Goal: Navigation & Orientation: Find specific page/section

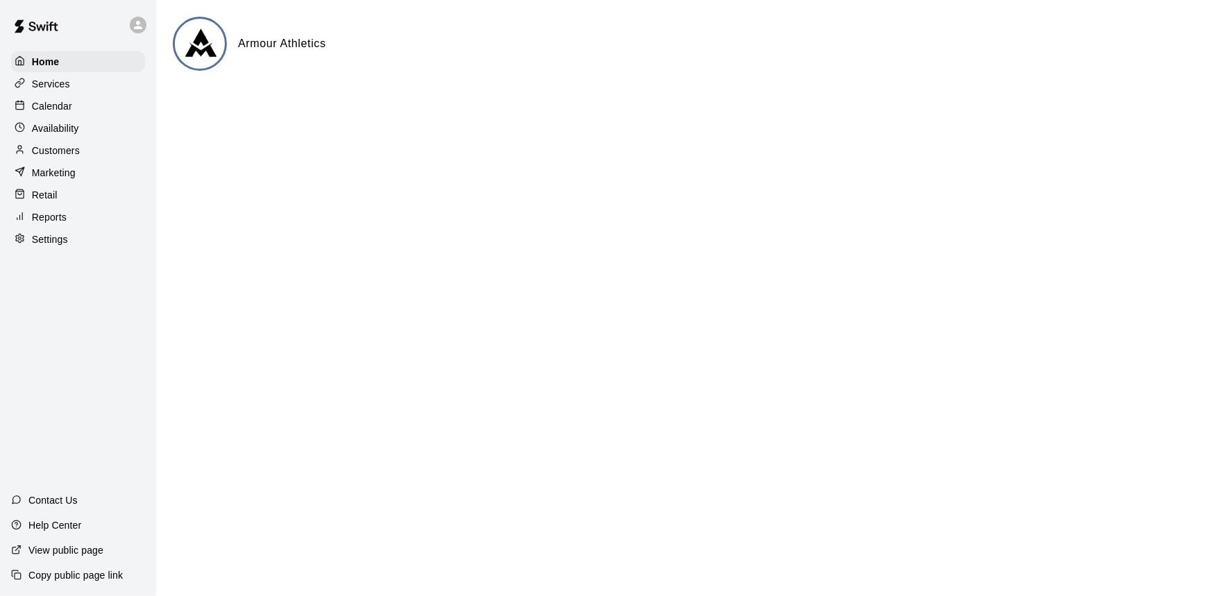
click at [49, 100] on p "Calendar" at bounding box center [52, 106] width 40 height 14
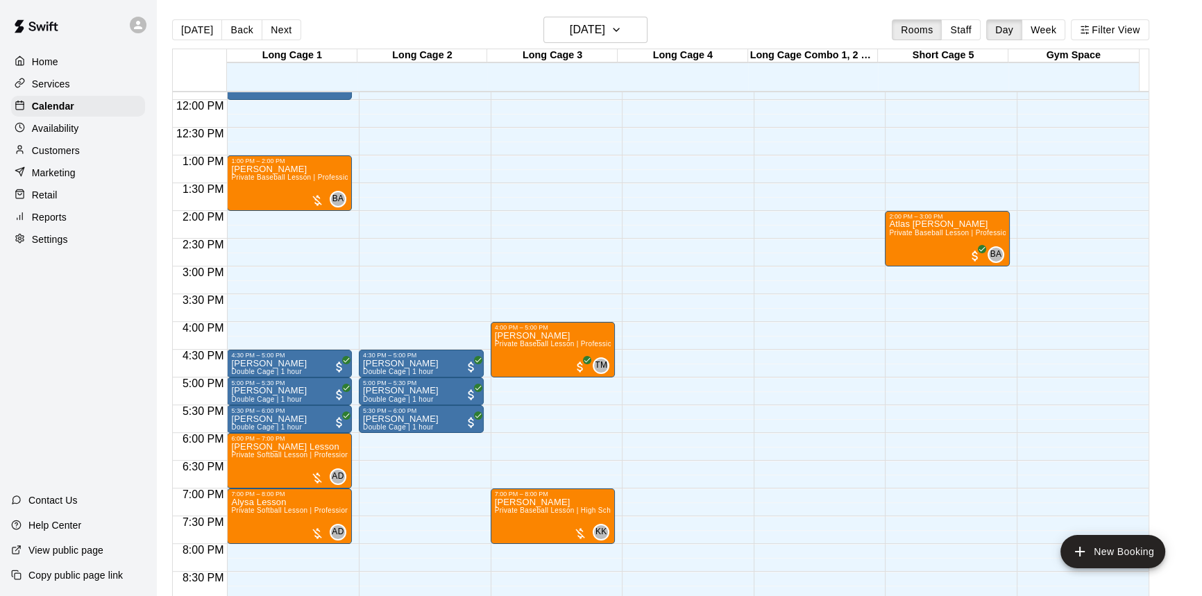
scroll to position [686, 0]
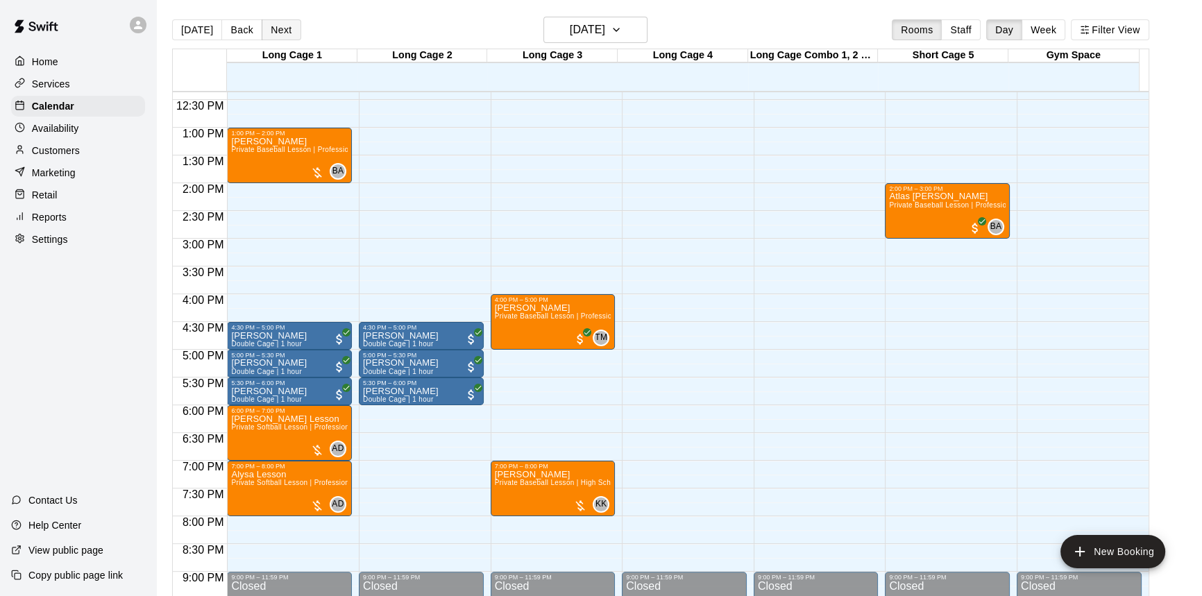
click at [291, 28] on button "Next" at bounding box center [281, 29] width 39 height 21
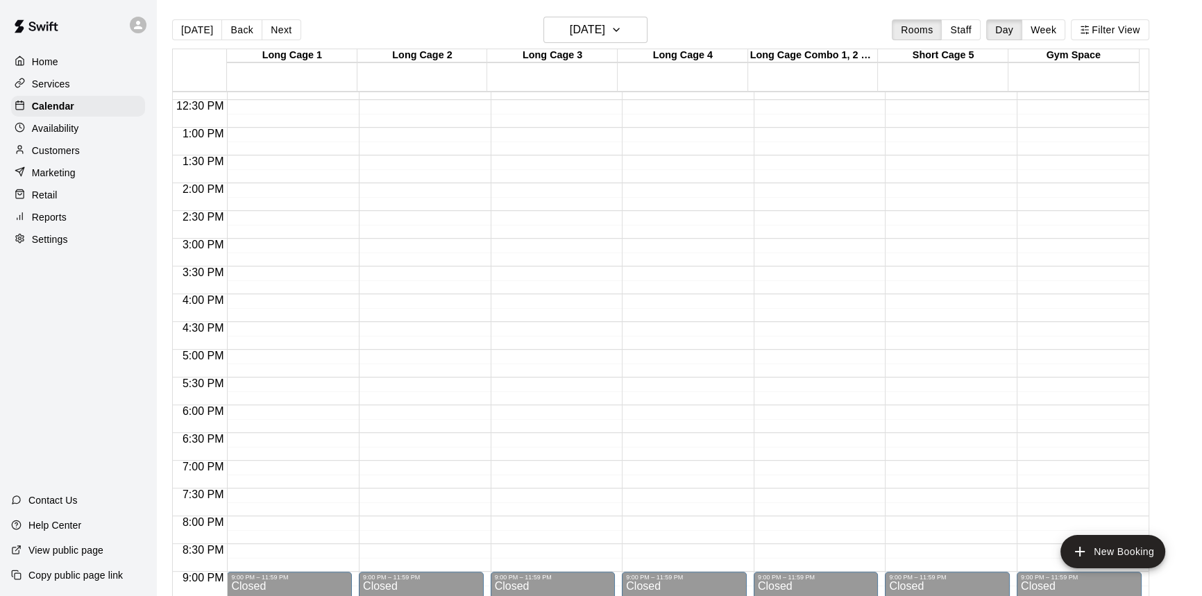
click at [250, 30] on button "Back" at bounding box center [241, 29] width 41 height 21
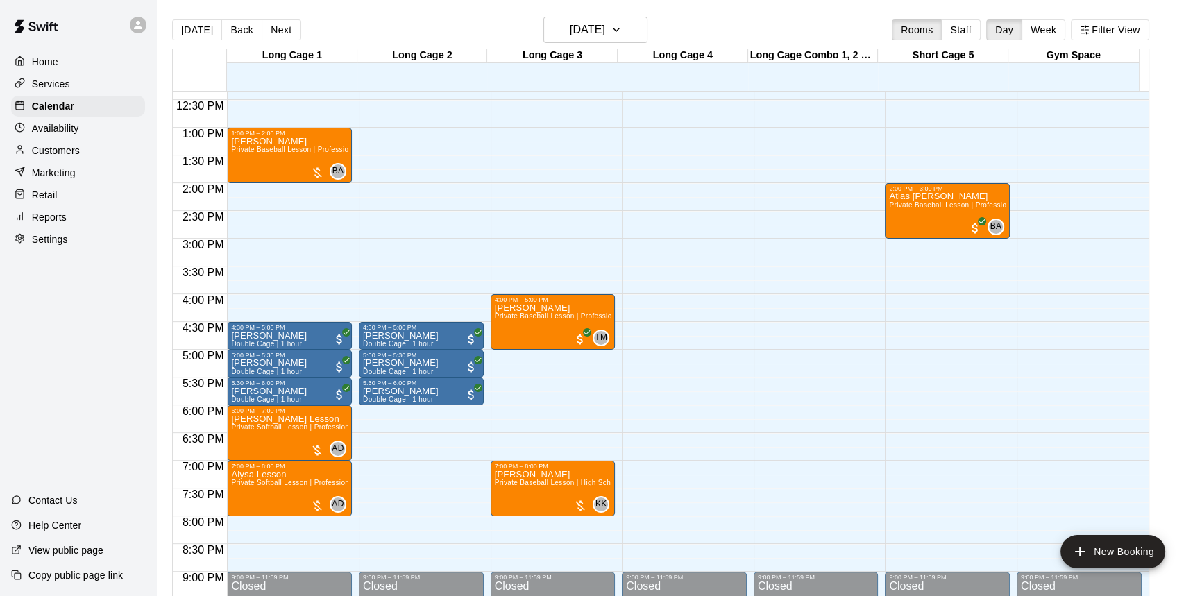
click at [273, 30] on button "Next" at bounding box center [281, 29] width 39 height 21
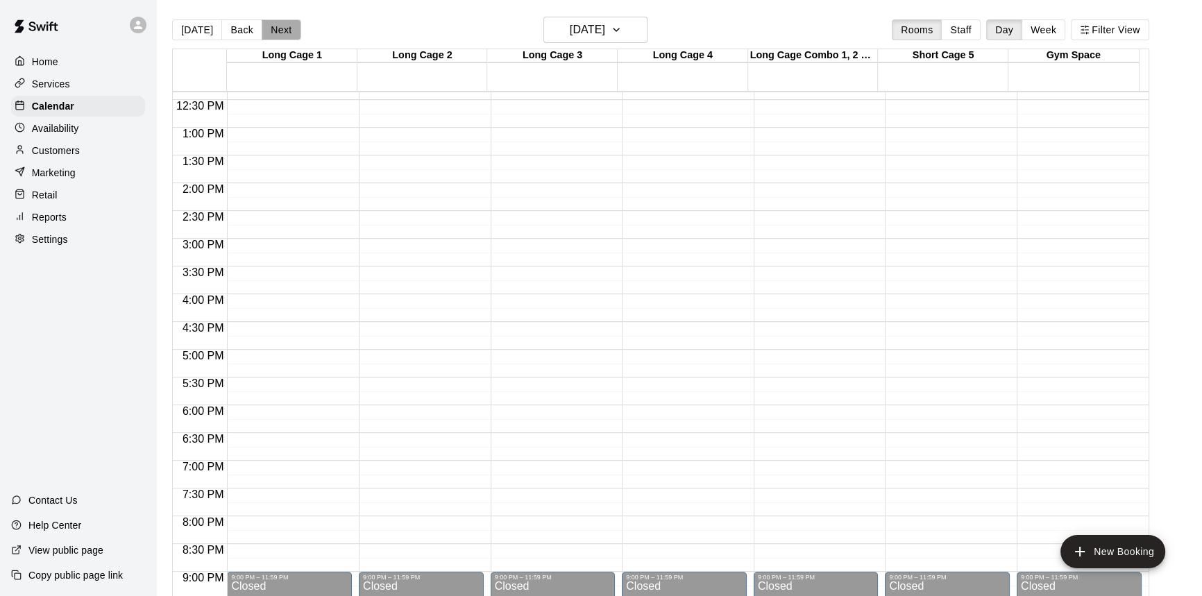
click at [287, 35] on button "Next" at bounding box center [281, 29] width 39 height 21
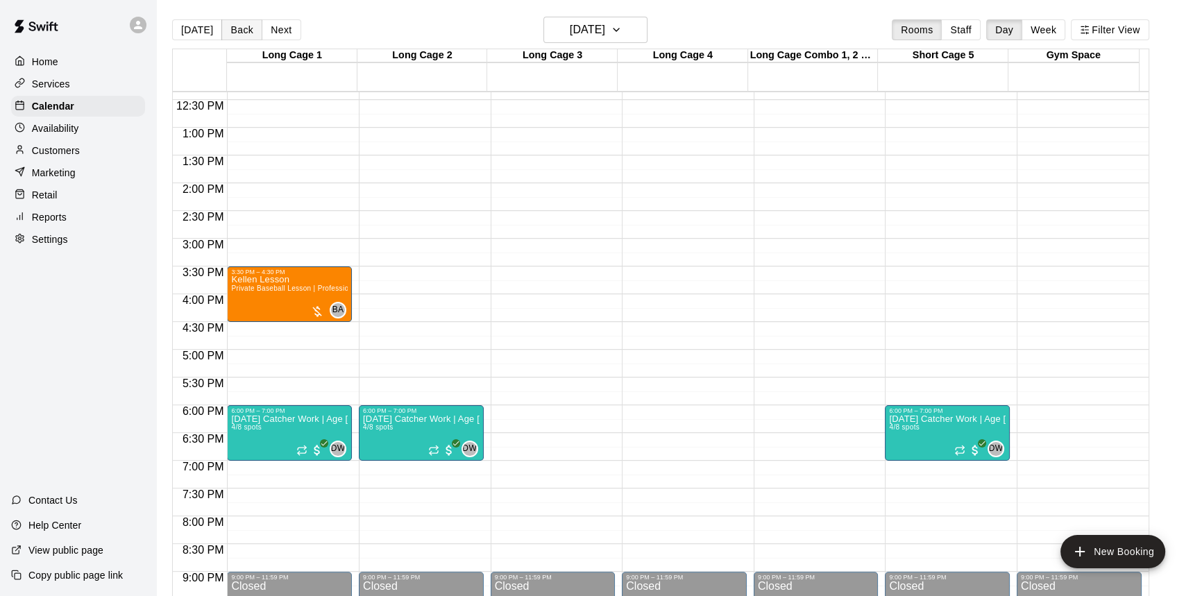
click at [243, 25] on button "Back" at bounding box center [241, 29] width 41 height 21
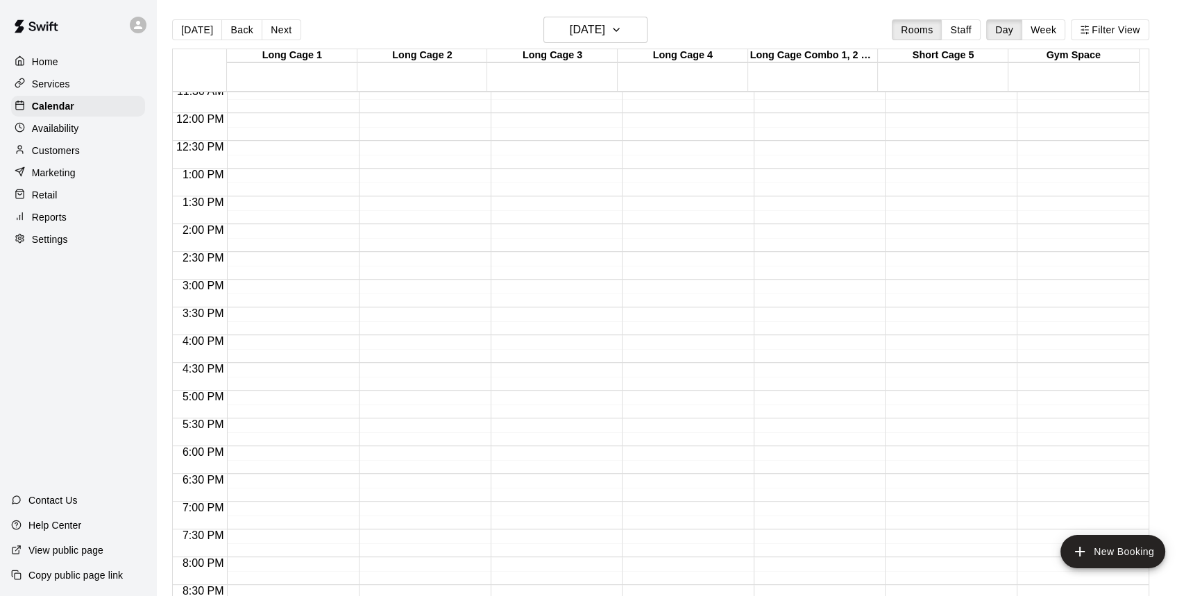
scroll to position [623, 0]
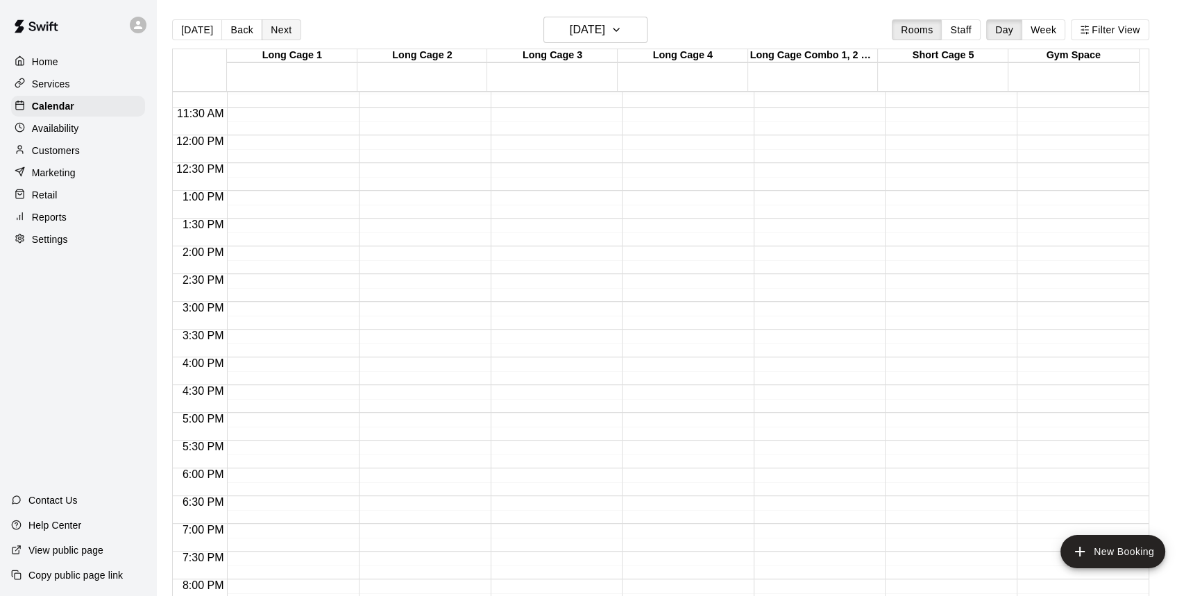
click at [275, 30] on button "Next" at bounding box center [281, 29] width 39 height 21
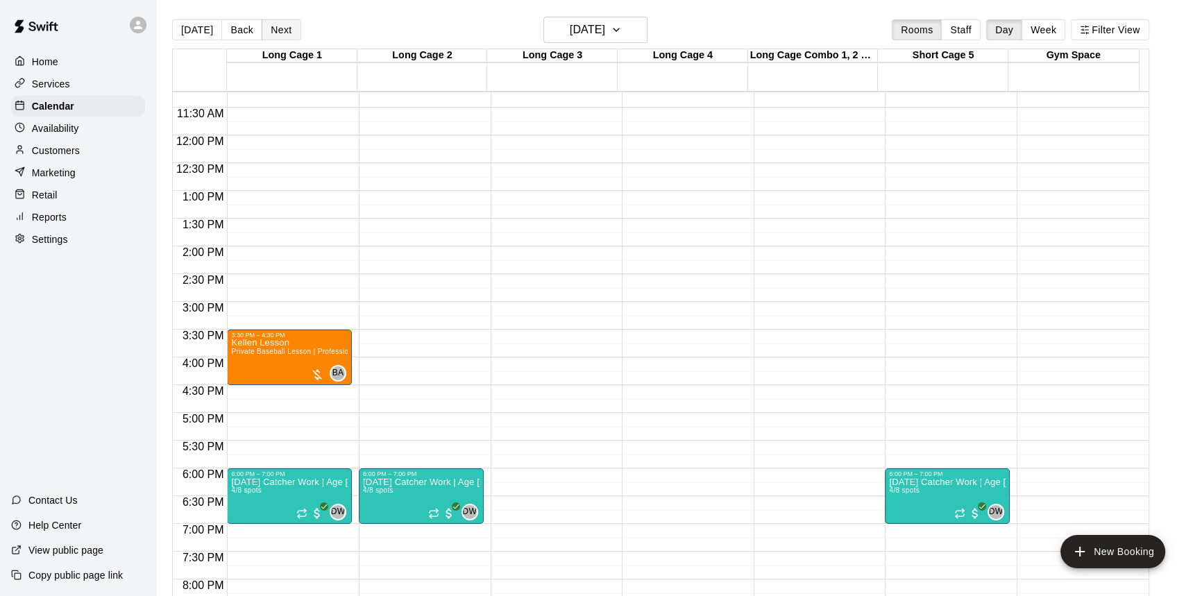
click at [271, 27] on button "Next" at bounding box center [281, 29] width 39 height 21
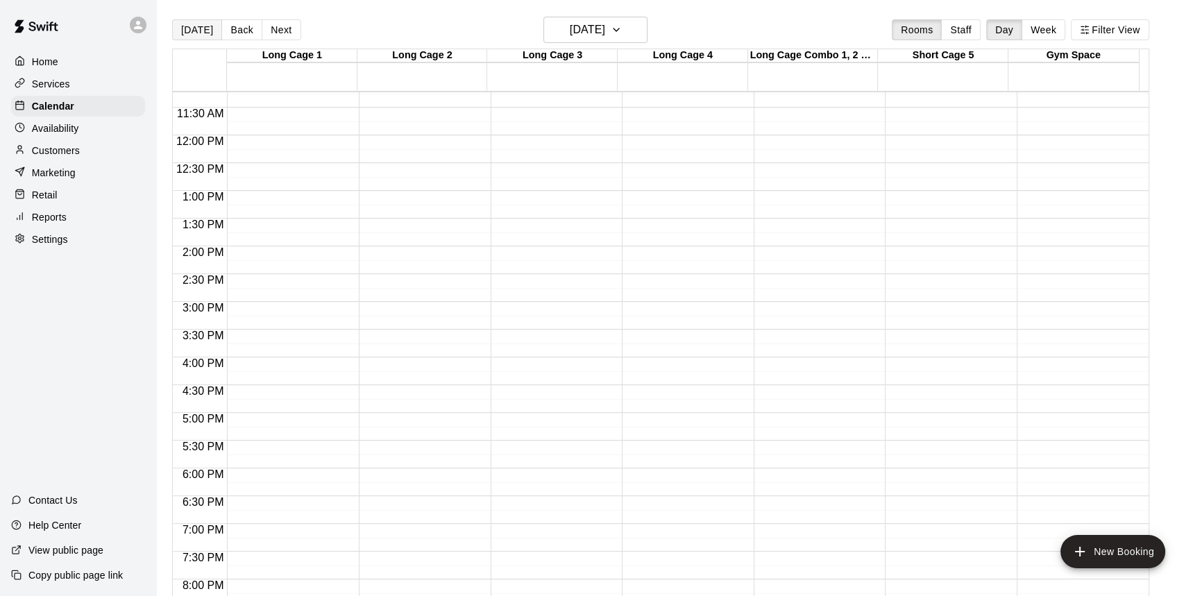
click at [195, 31] on button "[DATE]" at bounding box center [197, 29] width 50 height 21
